Goal: Use online tool/utility: Utilize a website feature to perform a specific function

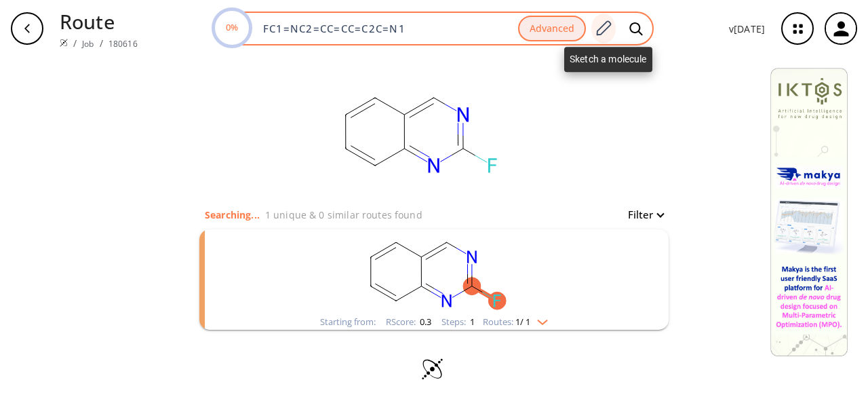
click at [606, 30] on icon at bounding box center [603, 29] width 18 height 18
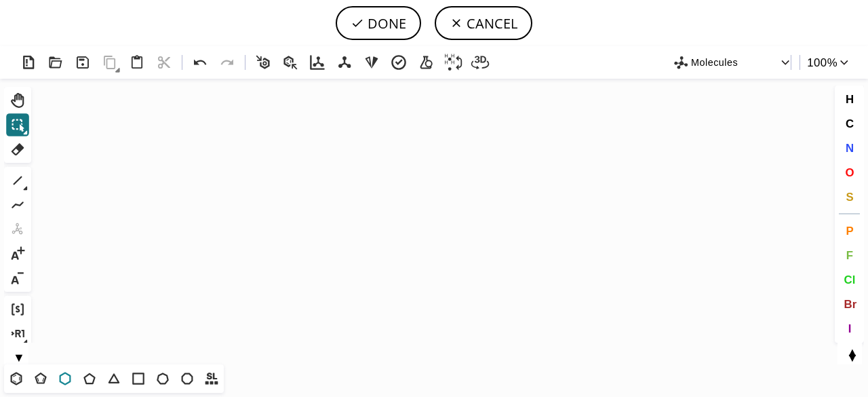
drag, startPoint x: 66, startPoint y: 378, endPoint x: 96, endPoint y: 369, distance: 31.1
click at [69, 376] on icon at bounding box center [65, 379] width 18 height 18
click at [445, 197] on icon "Created with [PERSON_NAME] 2.3.0" at bounding box center [434, 222] width 795 height 286
click at [852, 148] on span "N" at bounding box center [849, 147] width 8 height 13
drag, startPoint x: 445, startPoint y: 228, endPoint x: 456, endPoint y: 246, distance: 21.3
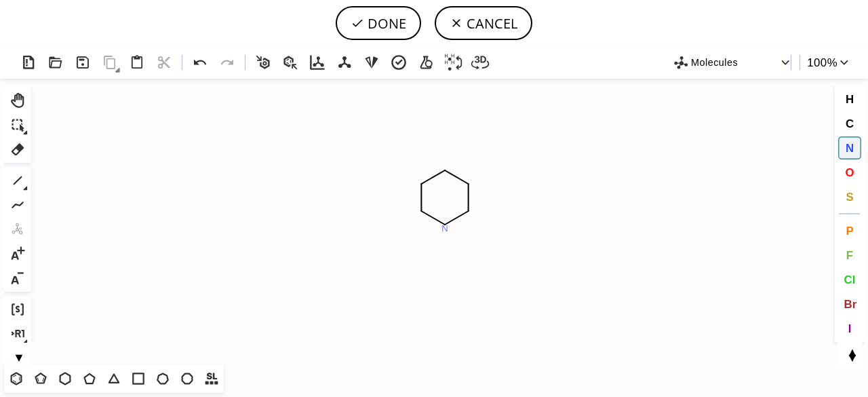
click at [445, 228] on tspan "N" at bounding box center [445, 228] width 7 height 10
click at [20, 182] on icon at bounding box center [18, 181] width 18 height 18
click at [852, 148] on span "N" at bounding box center [849, 147] width 8 height 13
click at [492, 170] on tspan "N" at bounding box center [492, 170] width 7 height 10
click at [386, 25] on button "DONE" at bounding box center [378, 23] width 85 height 34
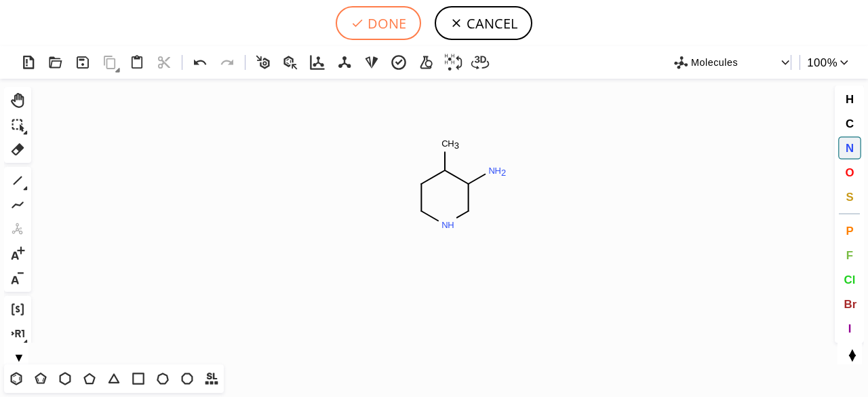
type input "C1CNCC(N)C1C"
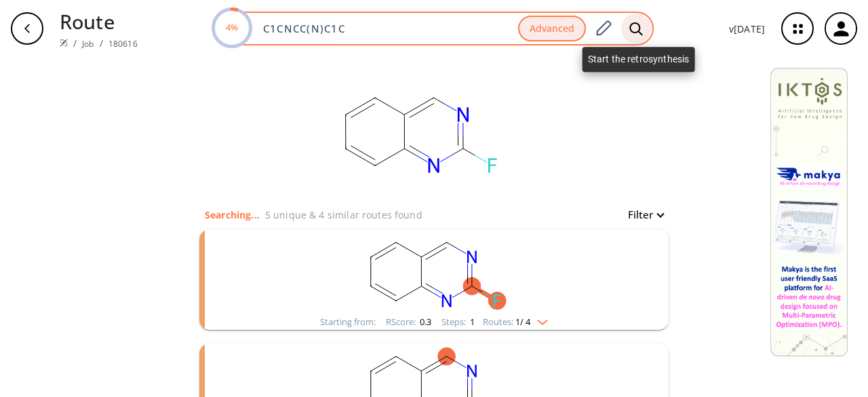
click at [647, 30] on div at bounding box center [636, 29] width 30 height 30
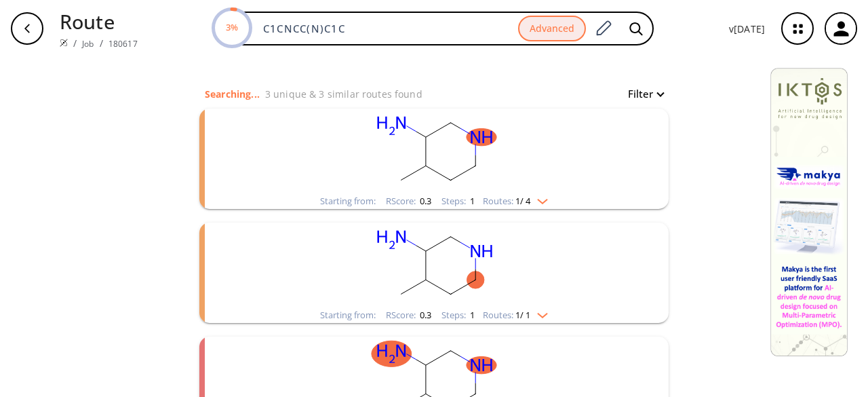
scroll to position [189, 0]
